Goal: Task Accomplishment & Management: Manage account settings

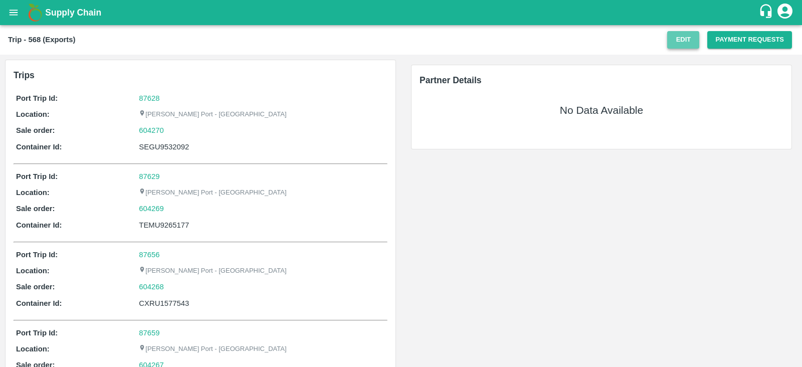
click at [687, 41] on button "Edit" at bounding box center [683, 40] width 32 height 18
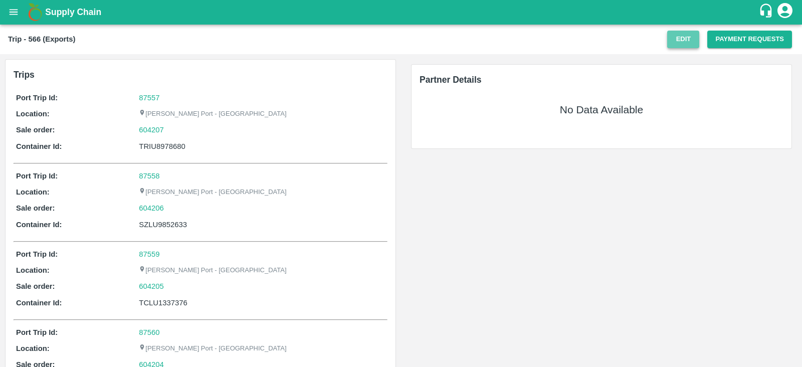
click at [674, 39] on button "Edit" at bounding box center [683, 40] width 32 height 18
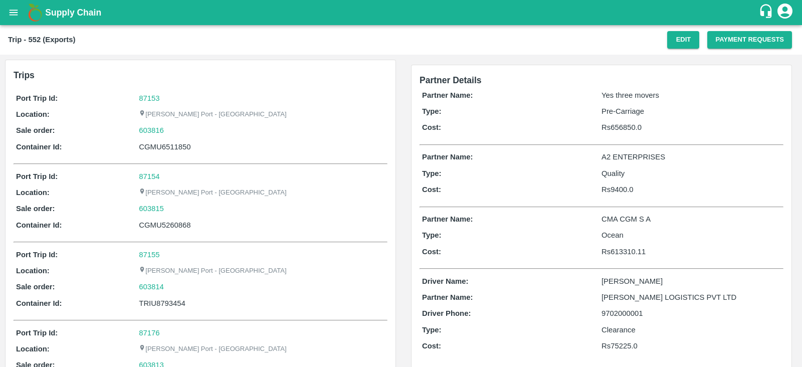
click at [538, 28] on div "Trip - 552 (Exports) Edit Payment Requests" at bounding box center [401, 40] width 802 height 30
